Goal: Information Seeking & Learning: Learn about a topic

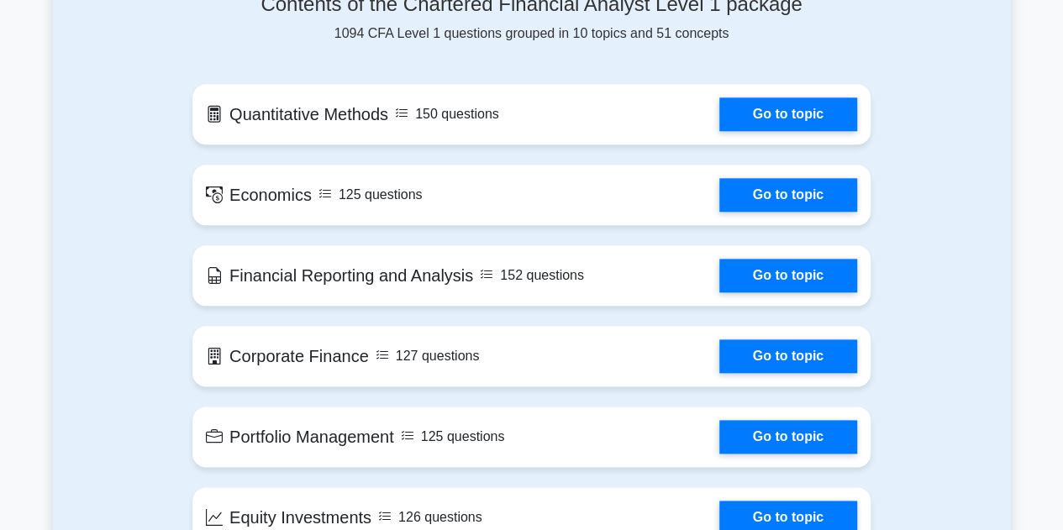
scroll to position [806, 0]
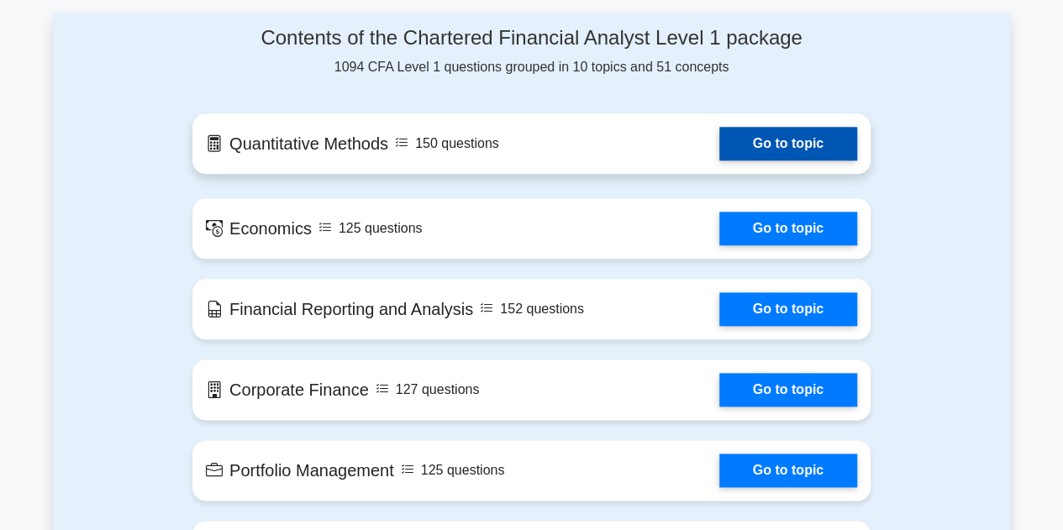
click at [775, 127] on link "Go to topic" at bounding box center [788, 144] width 138 height 34
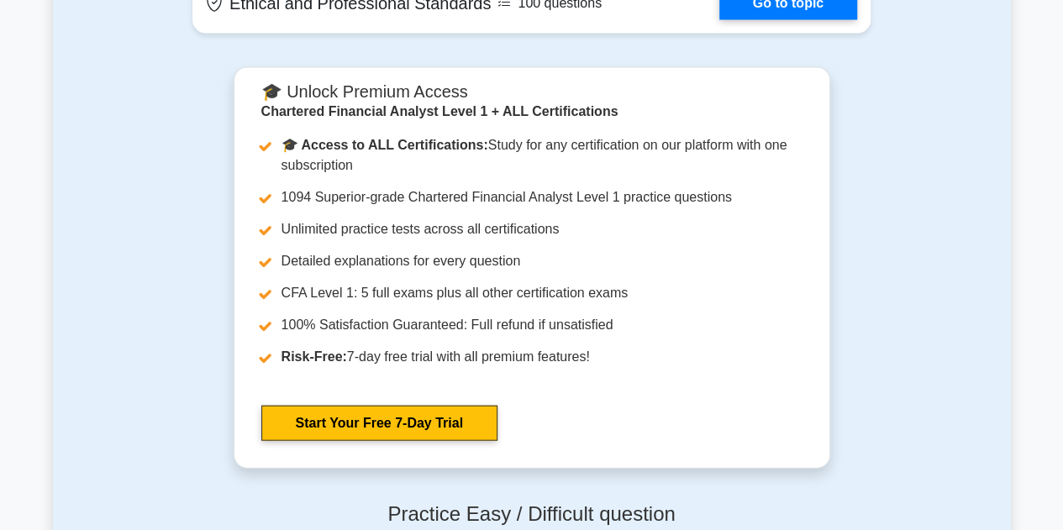
scroll to position [1751, 0]
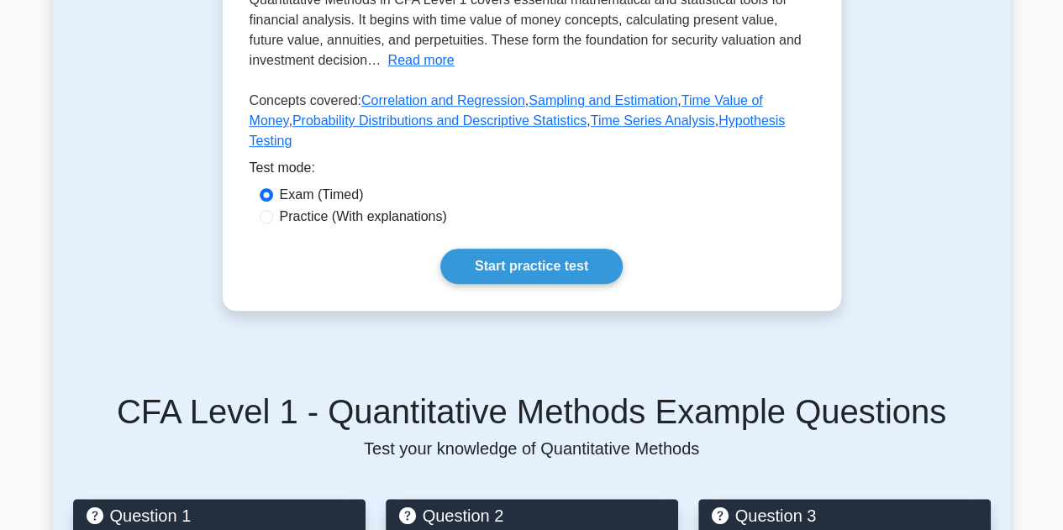
scroll to position [470, 0]
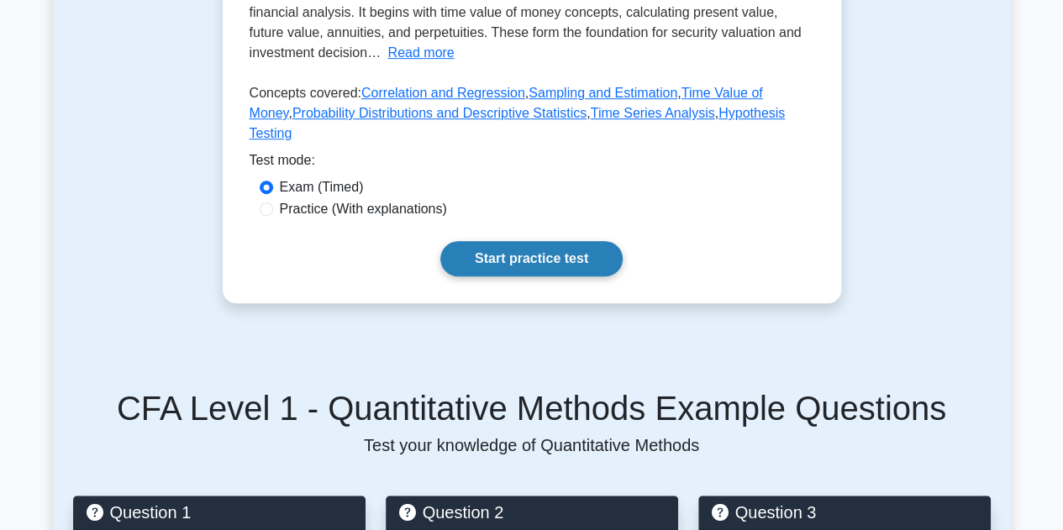
click at [584, 273] on link "Start practice test" at bounding box center [531, 258] width 182 height 35
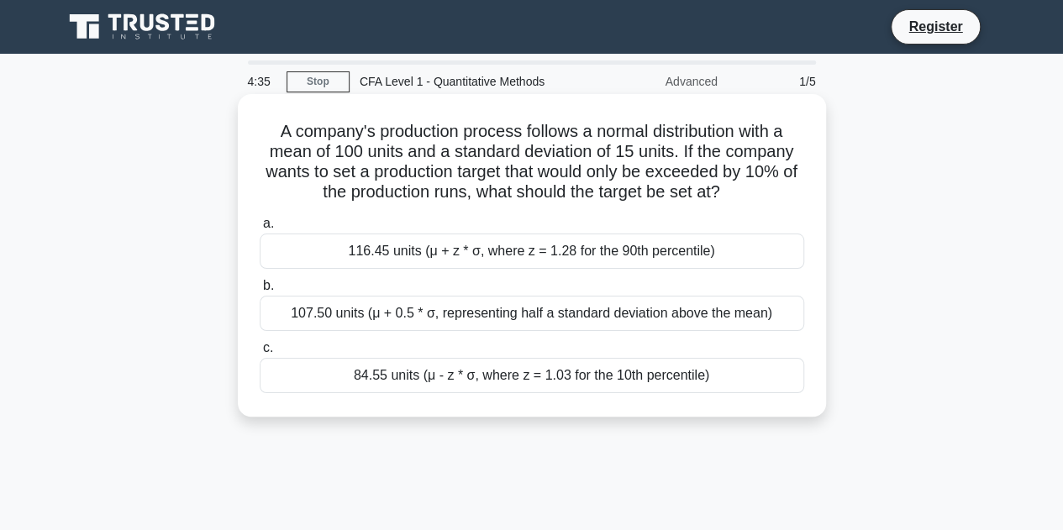
click at [585, 312] on div "107.50 units (μ + 0.5 * σ, representing half a standard deviation above the mea…" at bounding box center [532, 313] width 544 height 35
click at [260, 291] on input "b. 107.50 units (μ + 0.5 * σ, representing half a standard deviation above the …" at bounding box center [260, 286] width 0 height 11
